Goal: Navigation & Orientation: Find specific page/section

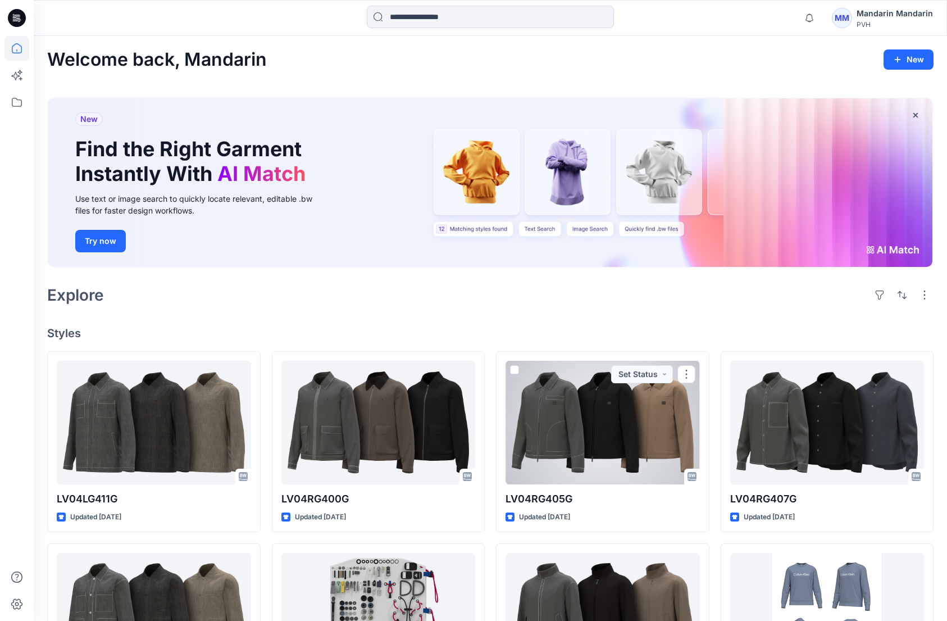
scroll to position [832, 0]
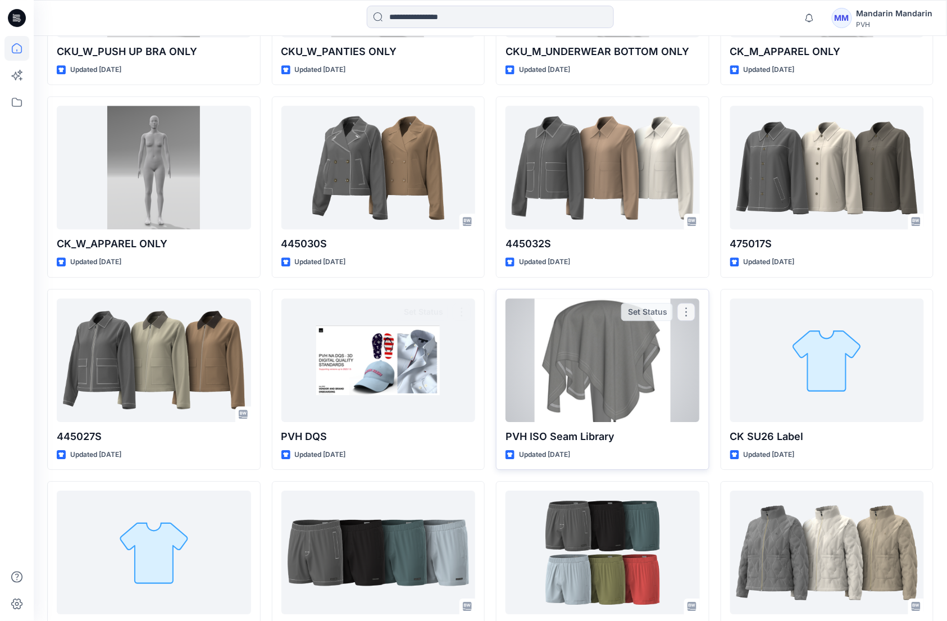
click at [574, 377] on div at bounding box center [602, 360] width 194 height 124
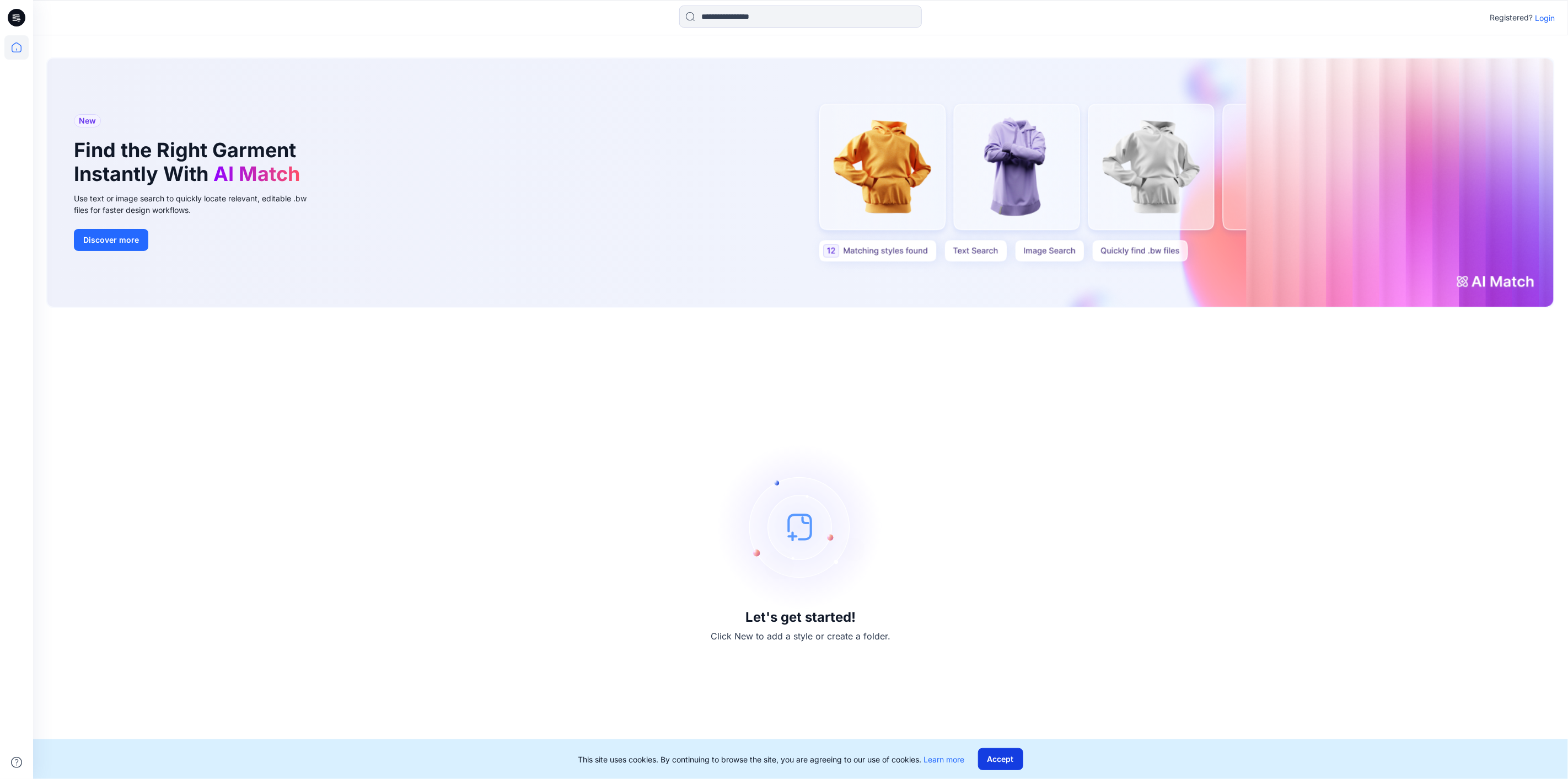
click at [939, 609] on button "Accept" at bounding box center [1000, 759] width 45 height 22
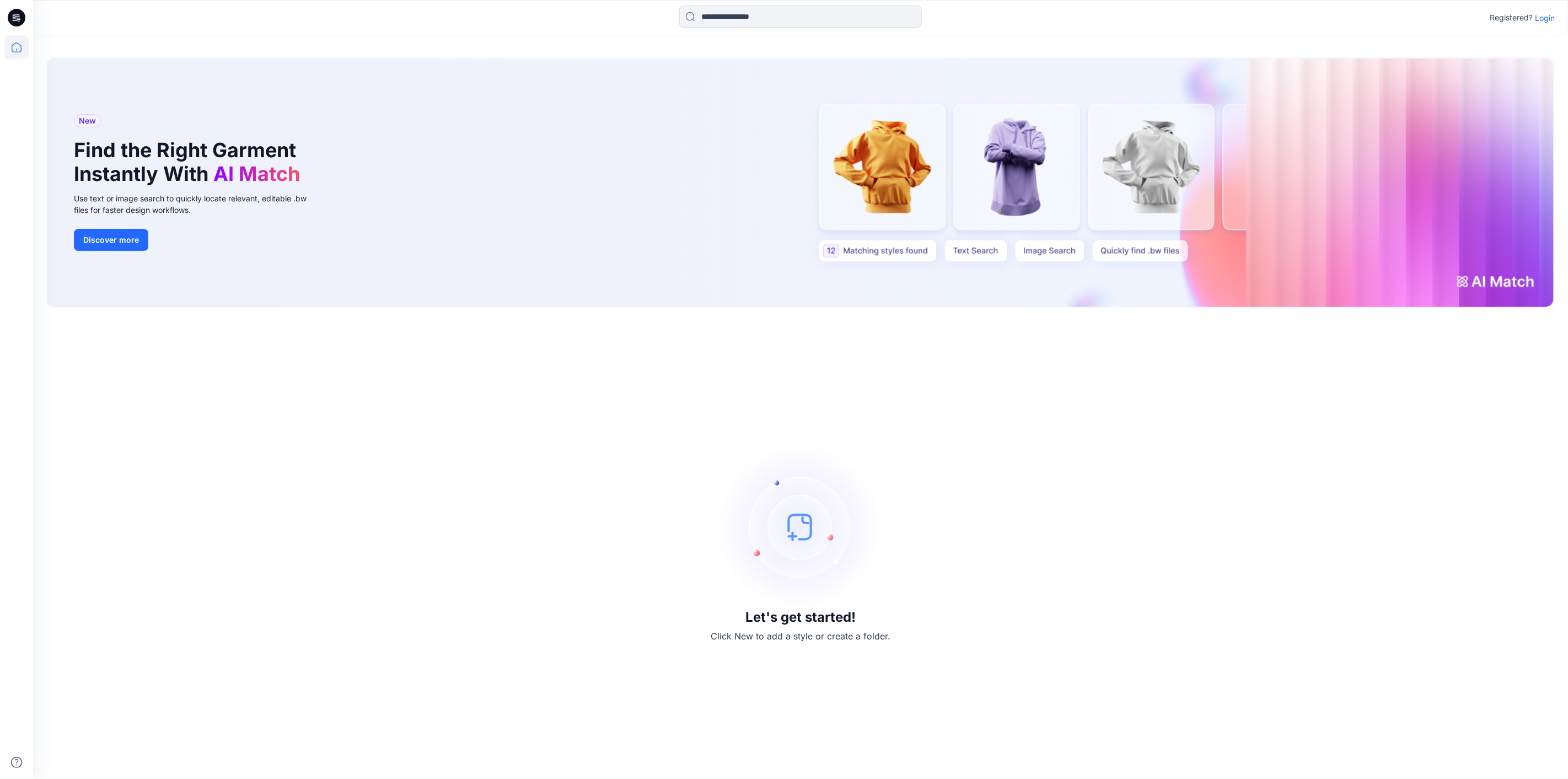
click at [939, 433] on div "Let's get started! Click New to add a style or create a folder." at bounding box center [800, 543] width 1509 height 445
click at [933, 153] on div "New Find the Right Garment Instantly With AI Match Use text or image search to …" at bounding box center [800, 183] width 1506 height 249
click at [873, 238] on div "New Find the Right Garment Instantly With AI Match Use text or image search to …" at bounding box center [800, 183] width 1506 height 249
click at [875, 253] on div "New Find the Right Garment Instantly With AI Match Use text or image search to …" at bounding box center [800, 183] width 1506 height 249
click at [939, 241] on div "New Find the Right Garment Instantly With AI Match Use text or image search to …" at bounding box center [800, 183] width 1506 height 249
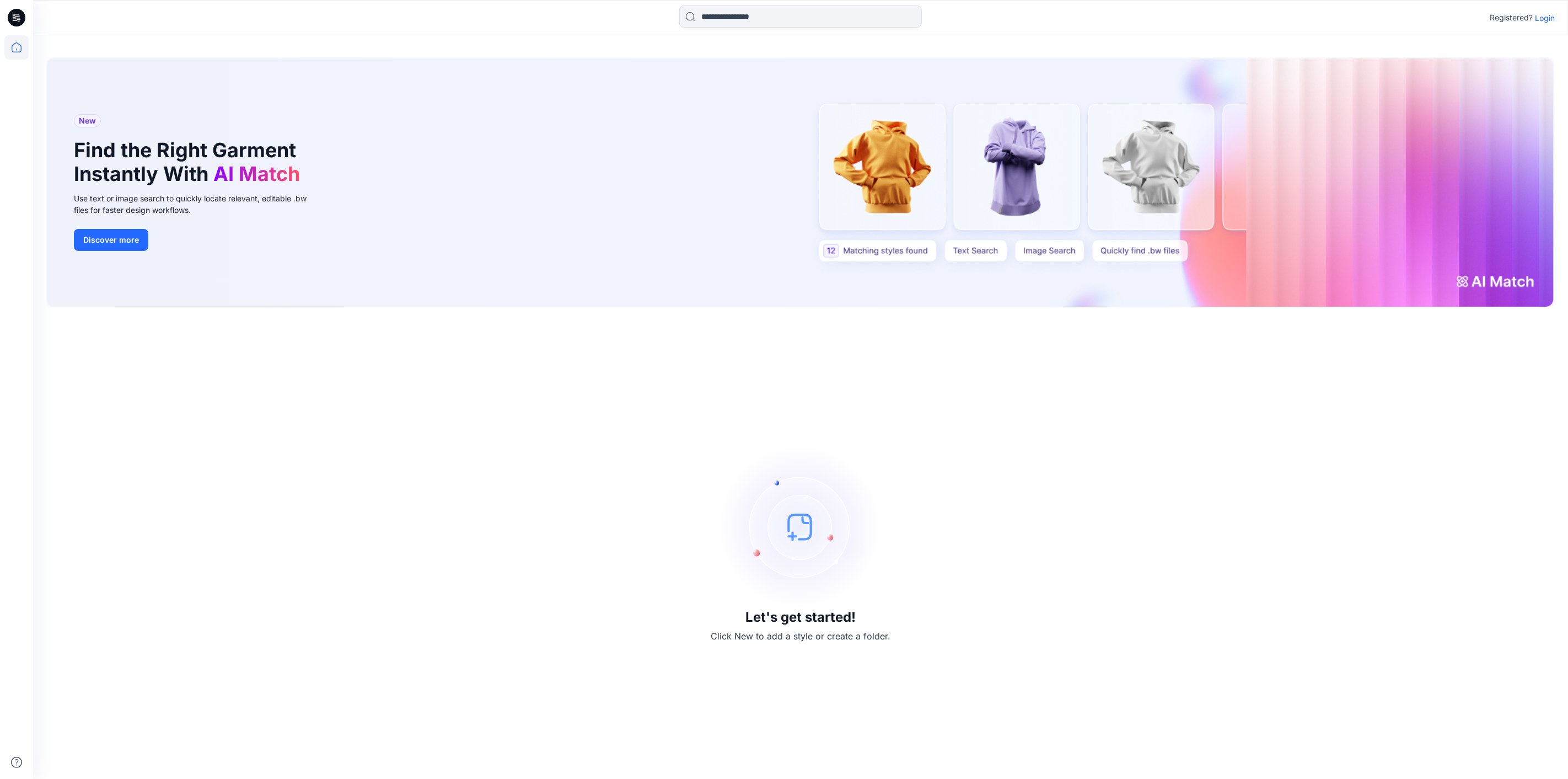
drag, startPoint x: 1037, startPoint y: 250, endPoint x: 1149, endPoint y: 249, distance: 112.0
click at [939, 252] on div "New Find the Right Garment Instantly With AI Match Use text or image search to …" at bounding box center [800, 183] width 1506 height 249
click at [939, 249] on div "New Find the Right Garment Instantly With AI Match Use text or image search to …" at bounding box center [800, 183] width 1506 height 249
drag, startPoint x: 1249, startPoint y: 250, endPoint x: 1454, endPoint y: 261, distance: 205.3
click at [939, 250] on div "New Find the Right Garment Instantly With AI Match Use text or image search to …" at bounding box center [800, 183] width 1506 height 249
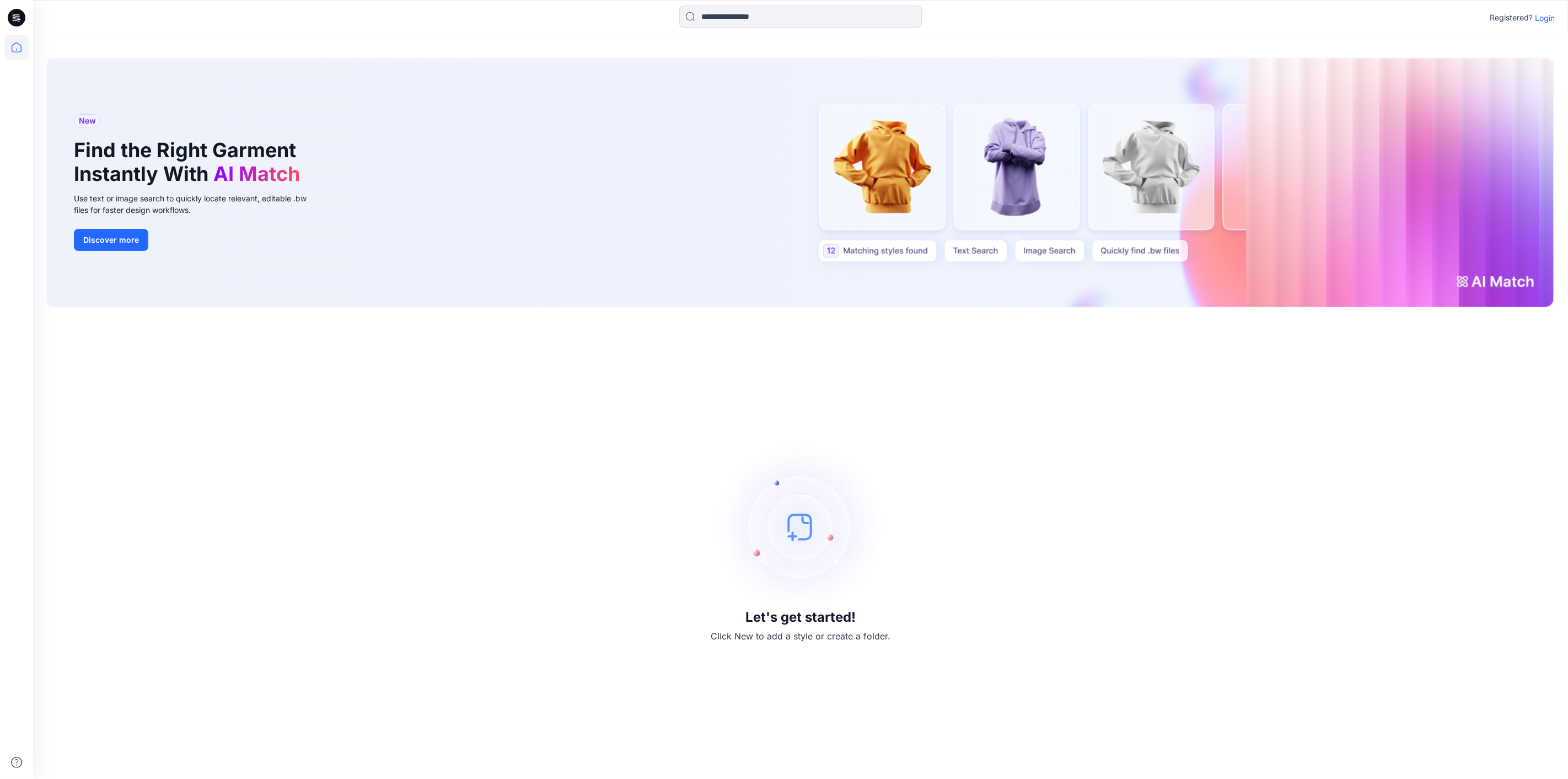
click at [939, 261] on div "New Find the Right Garment Instantly With AI Match Use text or image search to …" at bounding box center [800, 183] width 1506 height 249
click at [939, 277] on div "New Find the Right Garment Instantly With AI Match Use text or image search to …" at bounding box center [800, 183] width 1506 height 249
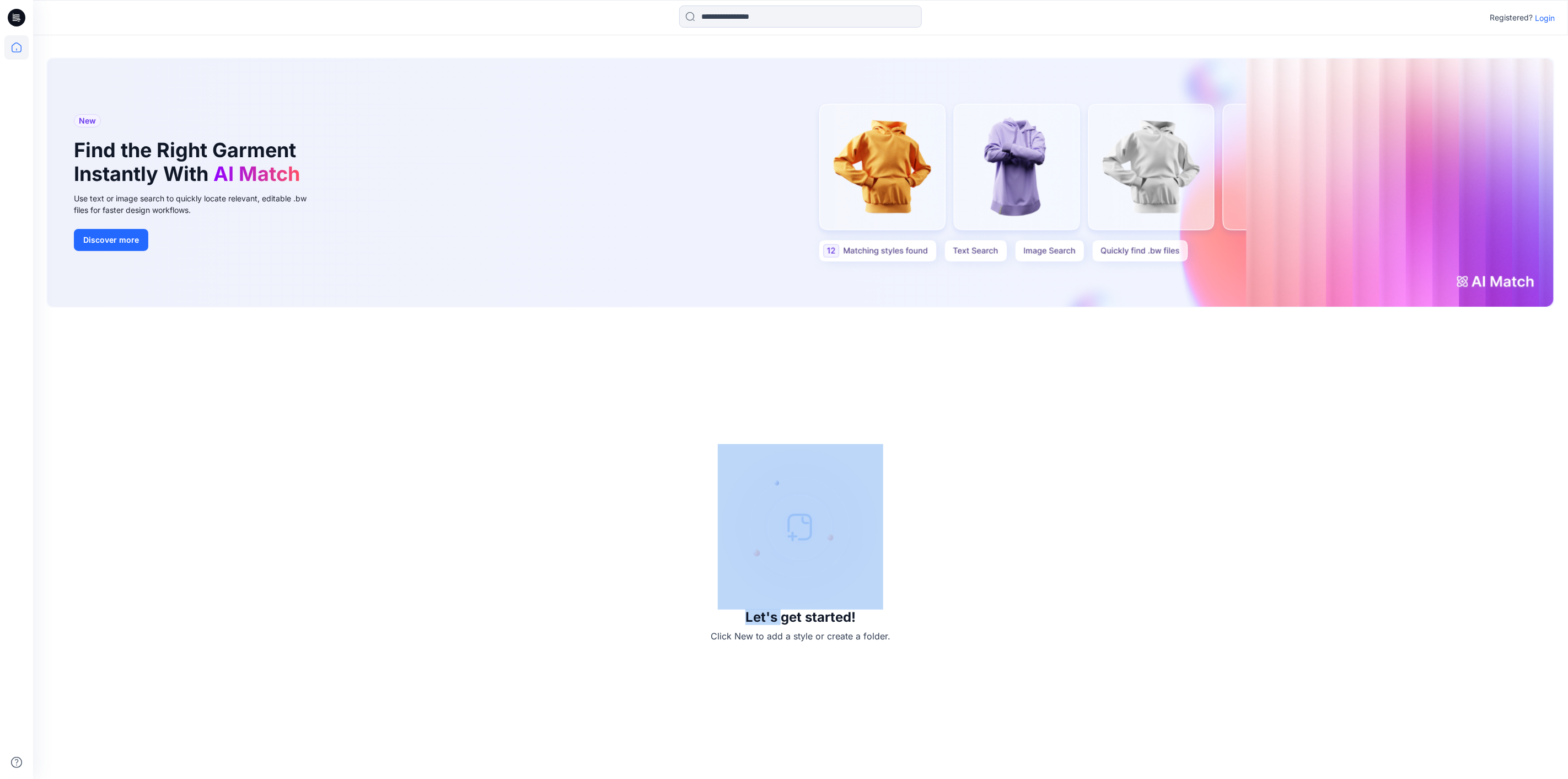
click at [939, 277] on div "New Find the Right Garment Instantly With AI Match Use text or image search to …" at bounding box center [800, 183] width 1506 height 249
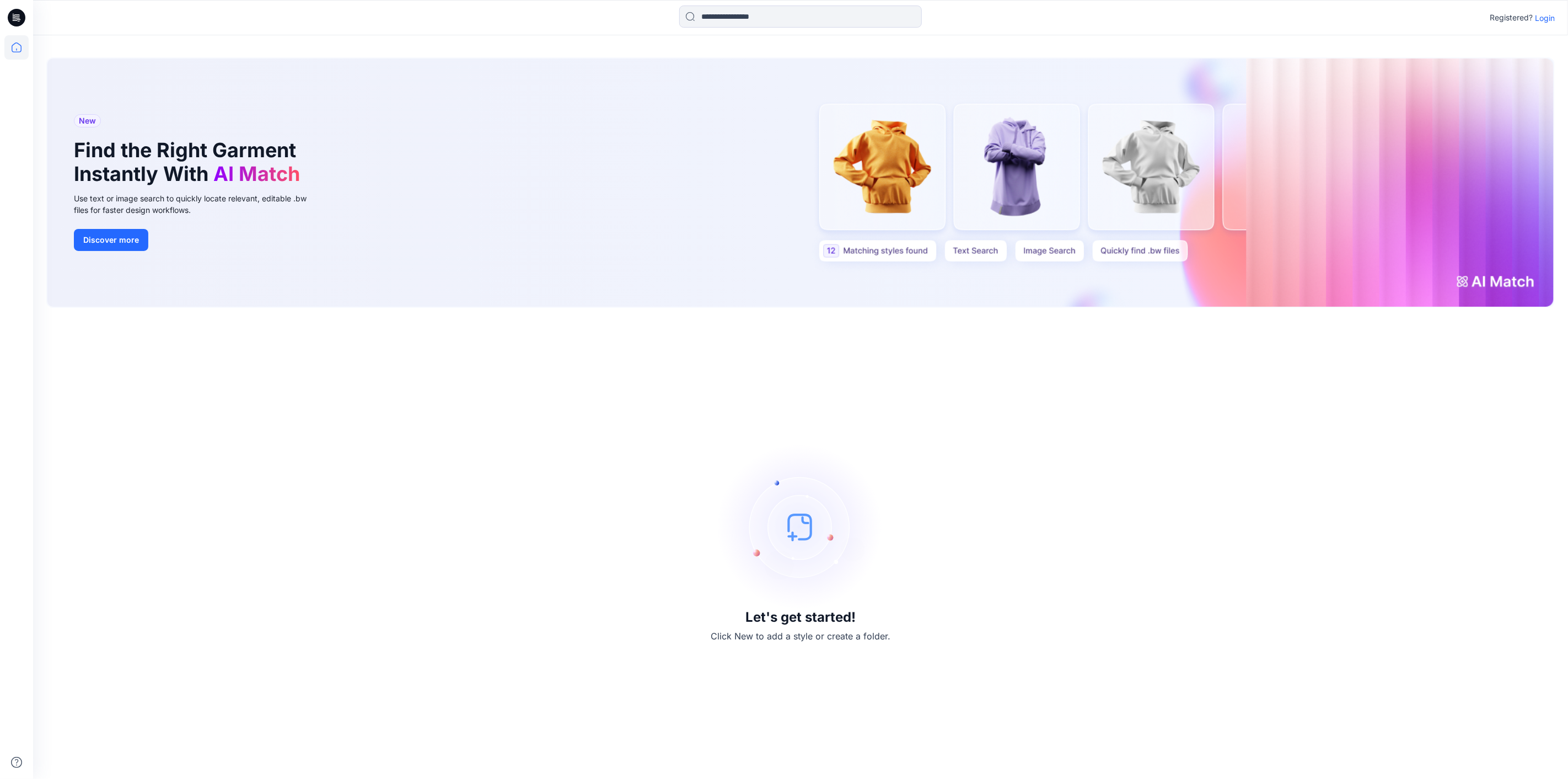
click at [939, 250] on div "New Find the Right Garment Instantly With AI Match Use text or image search to …" at bounding box center [800, 183] width 1506 height 249
click at [939, 271] on div "New Find the Right Garment Instantly With AI Match Use text or image search to …" at bounding box center [800, 183] width 1506 height 249
click at [939, 284] on div "New Find the Right Garment Instantly With AI Match Use text or image search to …" at bounding box center [800, 183] width 1506 height 249
drag, startPoint x: 1495, startPoint y: 277, endPoint x: 1492, endPoint y: 331, distance: 54.1
click at [939, 329] on div "New Find the Right Garment Instantly With AI Match Use text or image search to …" at bounding box center [801, 407] width 1536 height 744
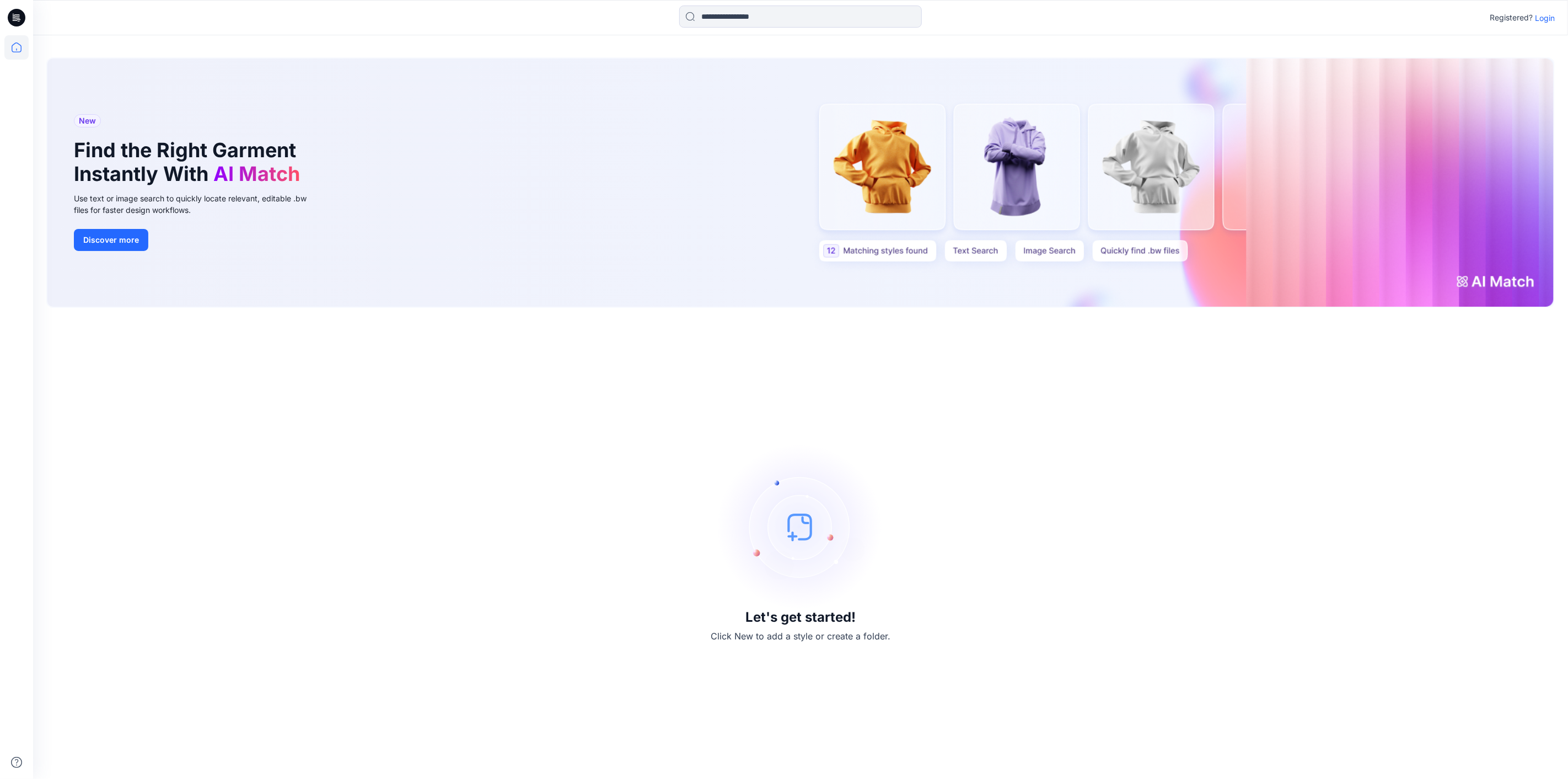
drag, startPoint x: 1488, startPoint y: 309, endPoint x: 1493, endPoint y: 332, distance: 23.5
click at [939, 333] on div "New Find the Right Garment Instantly With AI Match Use text or image search to …" at bounding box center [801, 407] width 1536 height 744
click at [939, 413] on div "Let's get started! Click New to add a style or create a folder." at bounding box center [800, 543] width 1509 height 445
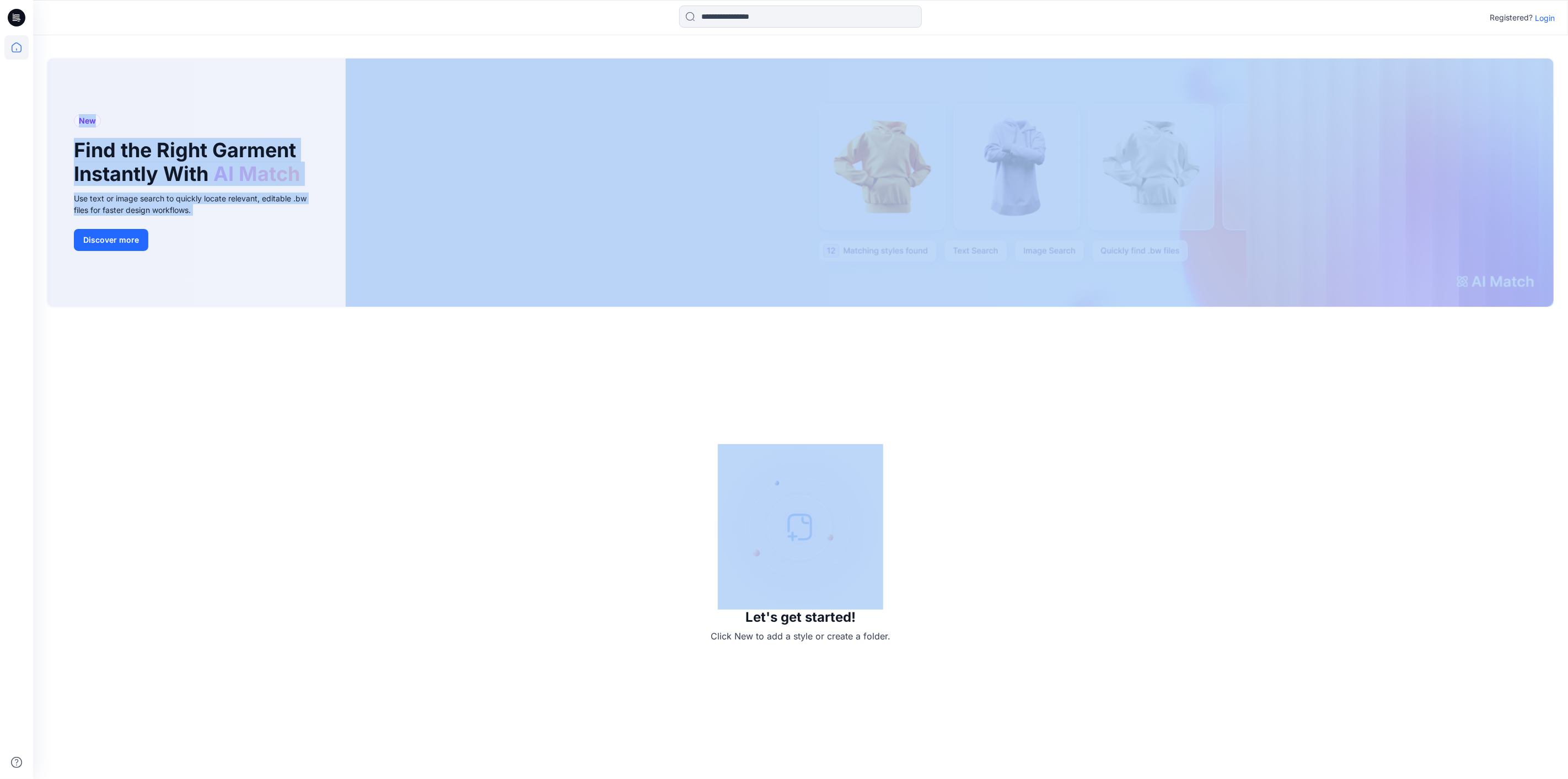
drag, startPoint x: 1485, startPoint y: 320, endPoint x: 1478, endPoint y: 274, distance: 46.5
click at [939, 291] on div "New Find the Right Garment Instantly With AI Match Use text or image search to …" at bounding box center [801, 407] width 1536 height 744
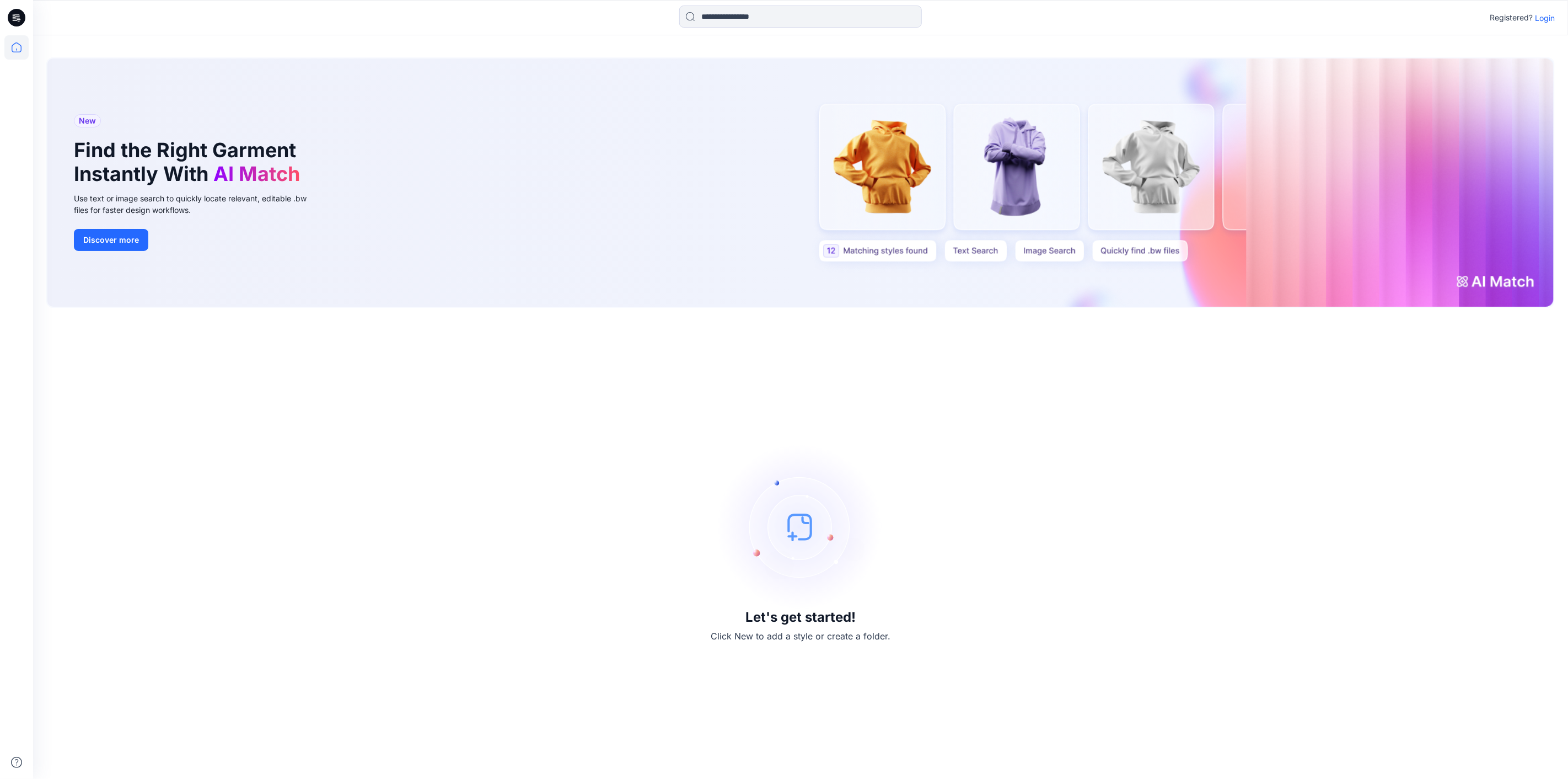
click at [939, 283] on div "New Find the Right Garment Instantly With AI Match Use text or image search to …" at bounding box center [800, 183] width 1506 height 249
click at [939, 282] on div "New Find the Right Garment Instantly With AI Match Use text or image search to …" at bounding box center [800, 183] width 1506 height 249
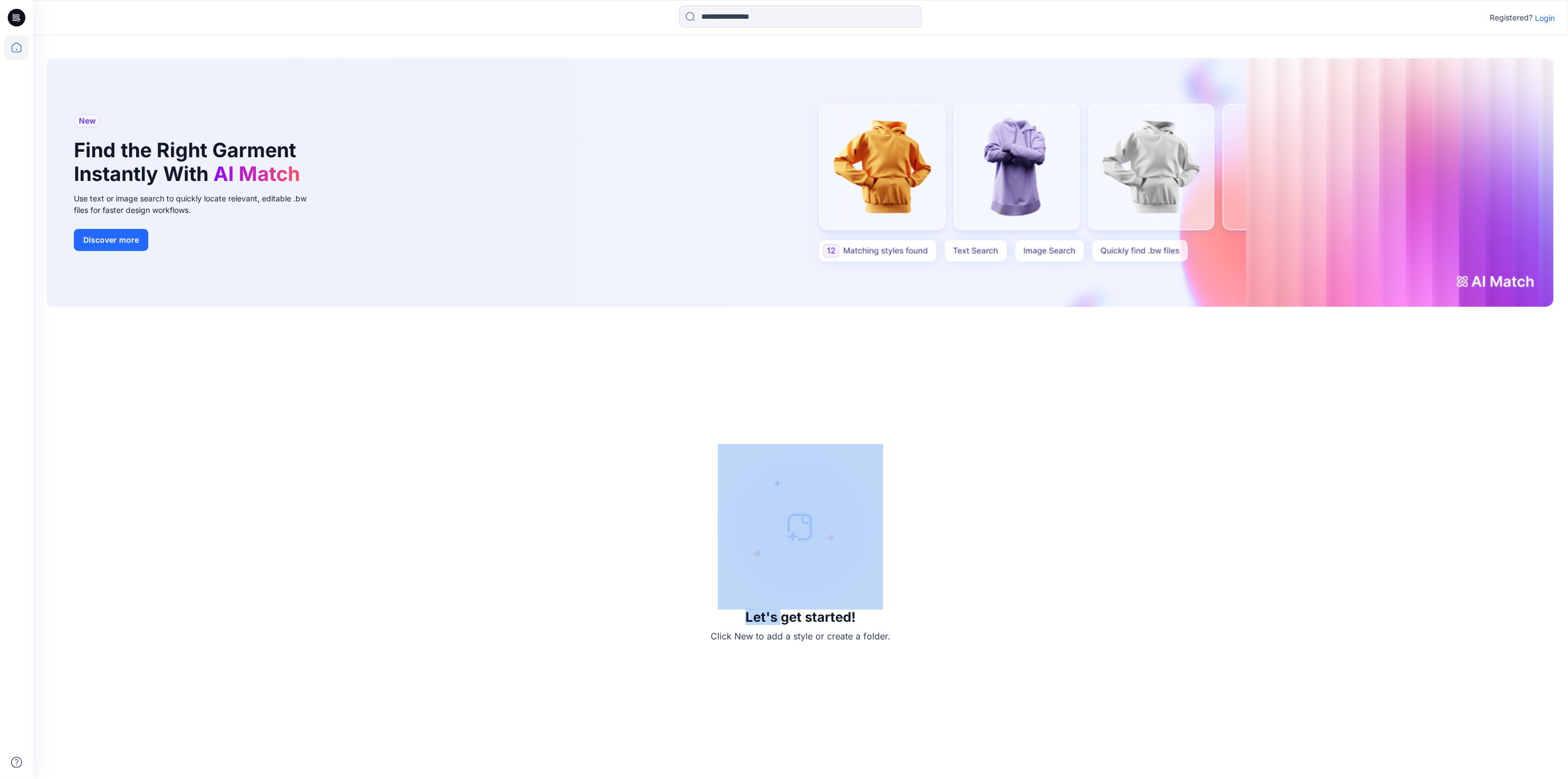
click at [939, 282] on div "New Find the Right Garment Instantly With AI Match Use text or image search to …" at bounding box center [800, 183] width 1506 height 249
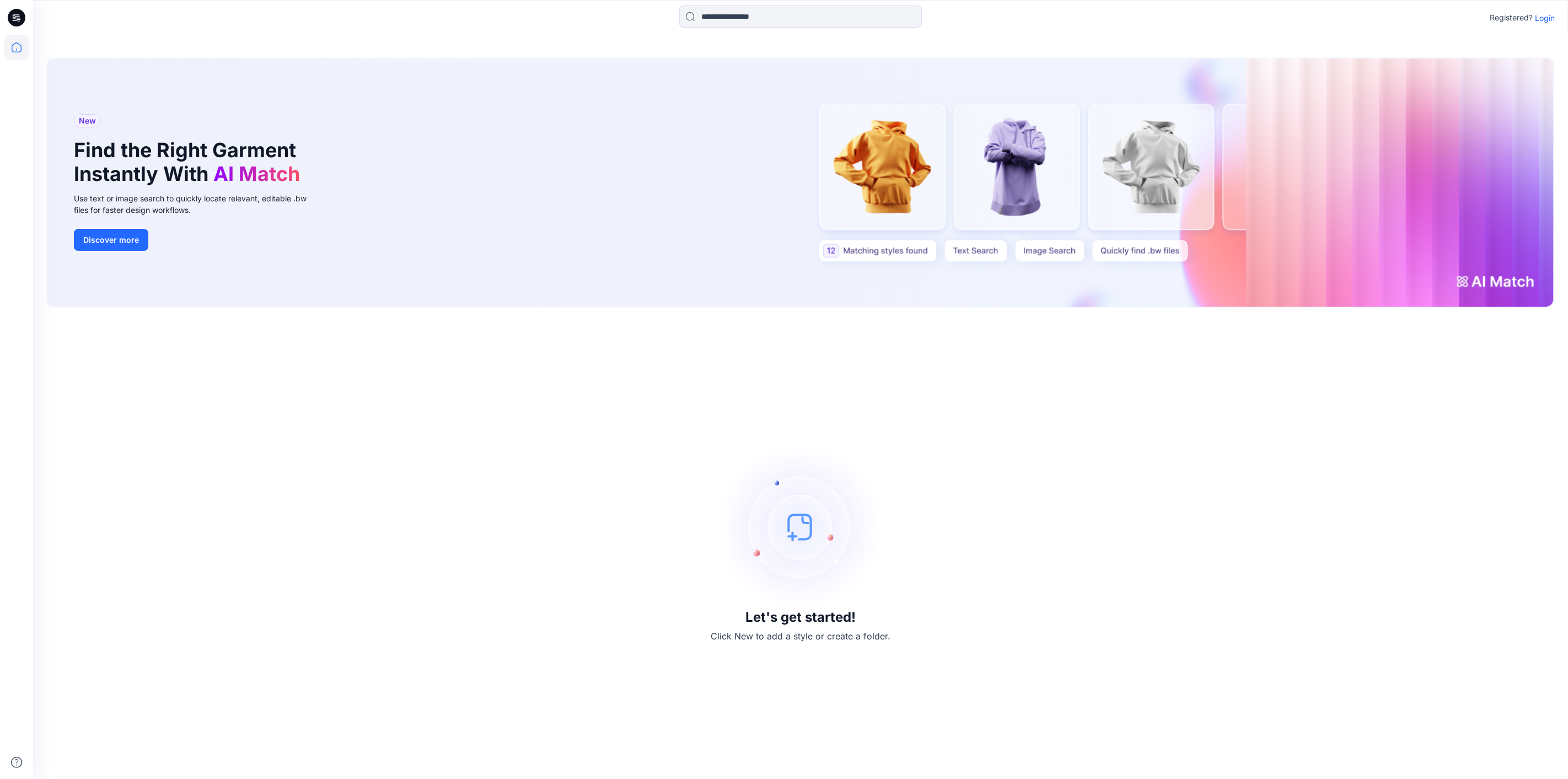
click at [939, 273] on div "New Find the Right Garment Instantly With AI Match Use text or image search to …" at bounding box center [800, 183] width 1506 height 249
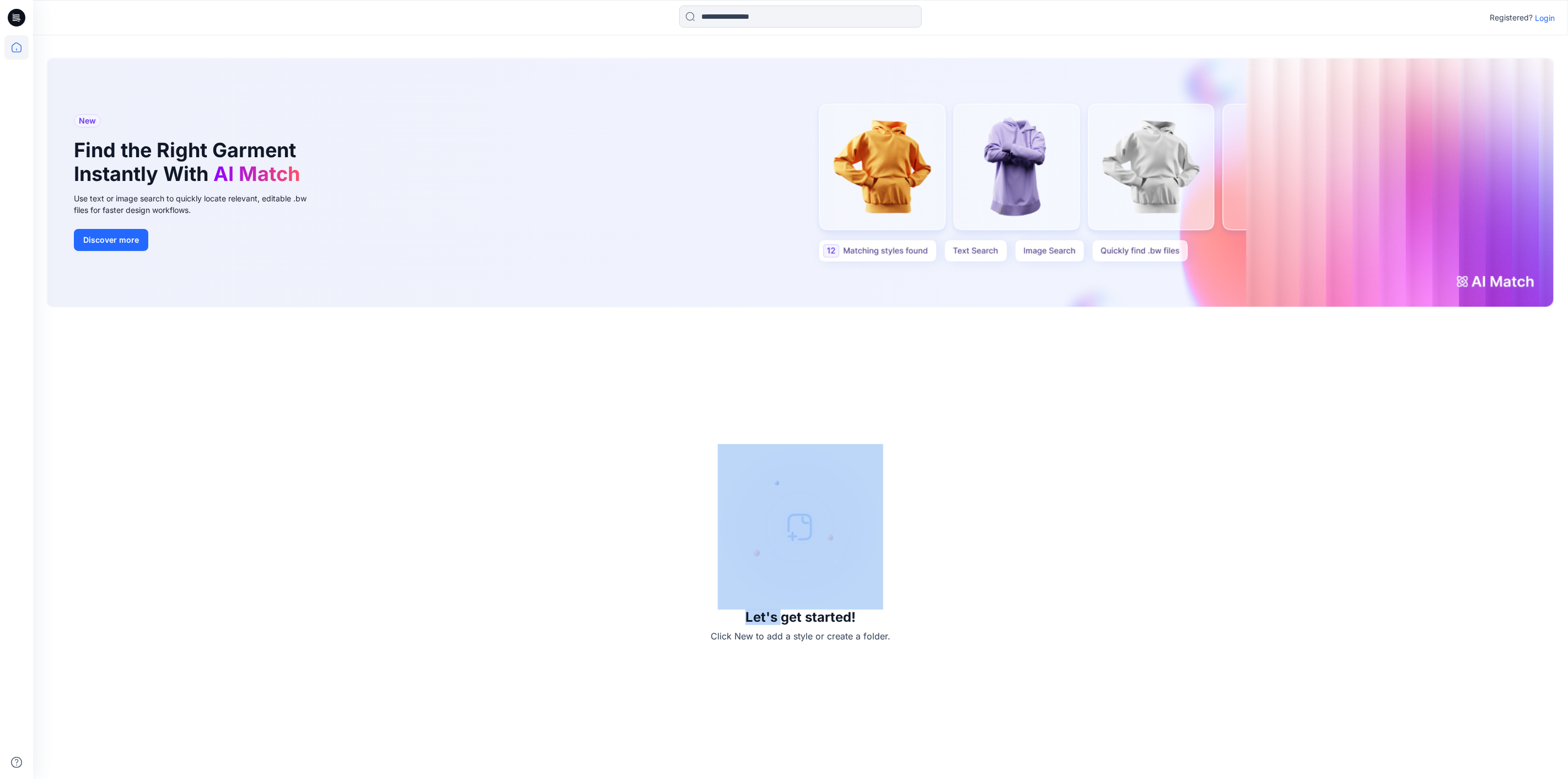
click at [939, 273] on div "New Find the Right Garment Instantly With AI Match Use text or image search to …" at bounding box center [800, 183] width 1506 height 249
click at [939, 393] on div "Let's get started! Click New to add a style or create a folder." at bounding box center [800, 543] width 1509 height 445
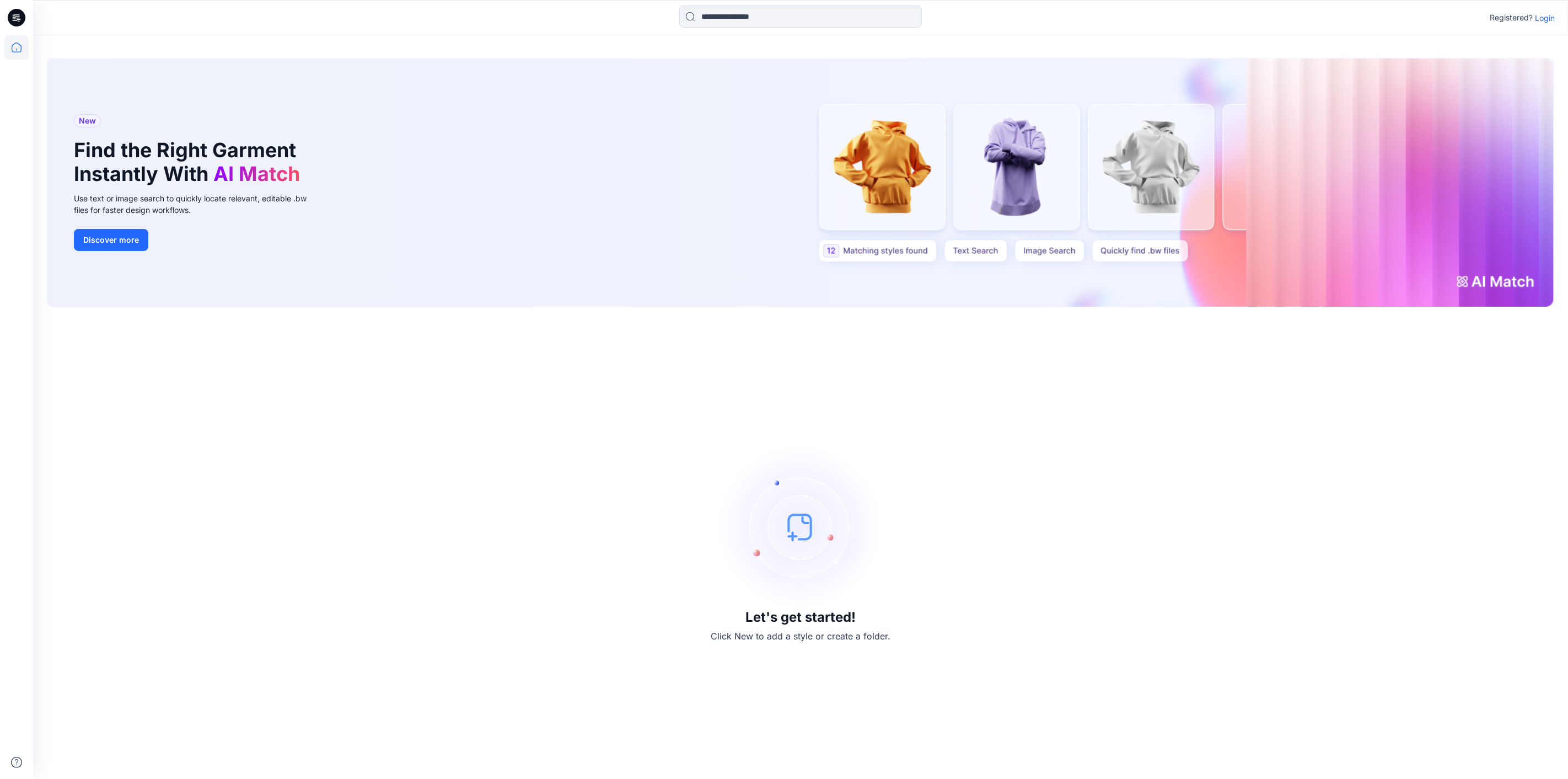
click at [794, 533] on img at bounding box center [800, 527] width 165 height 165
click at [790, 532] on img at bounding box center [800, 527] width 165 height 165
click at [786, 532] on img at bounding box center [800, 527] width 165 height 165
click at [364, 417] on div "Let's get started! Click New to add a style or create a folder." at bounding box center [800, 543] width 1509 height 445
click at [100, 229] on button "Discover more" at bounding box center [111, 240] width 75 height 22
